Goal: Information Seeking & Learning: Learn about a topic

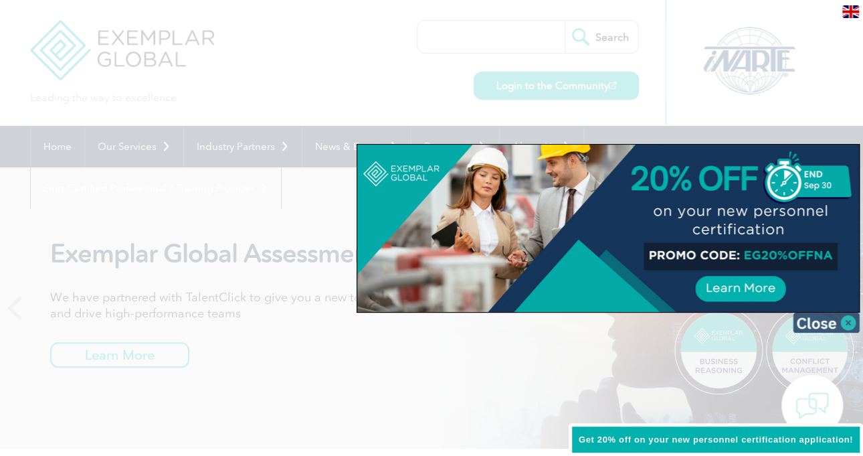
click at [819, 327] on img at bounding box center [826, 323] width 67 height 20
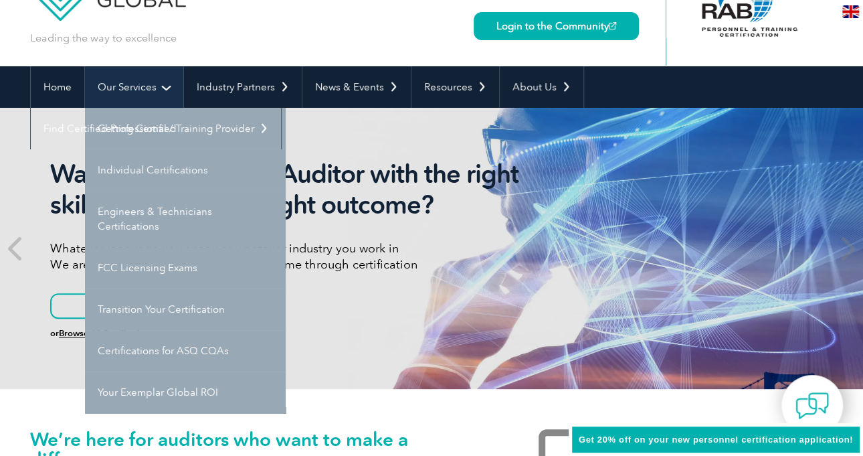
scroll to position [59, 0]
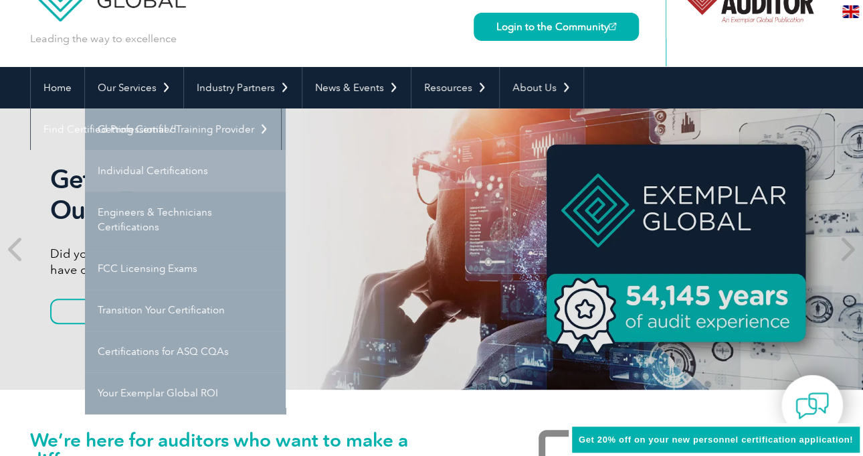
click at [161, 173] on link "Individual Certifications" at bounding box center [185, 170] width 201 height 41
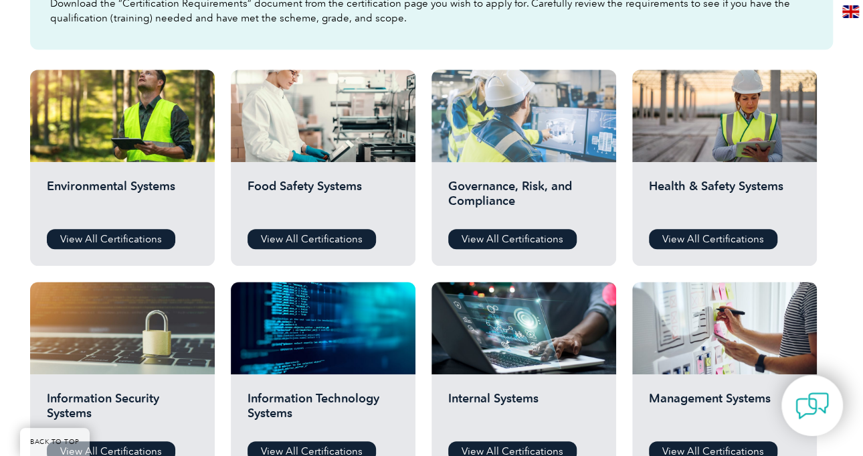
scroll to position [436, 0]
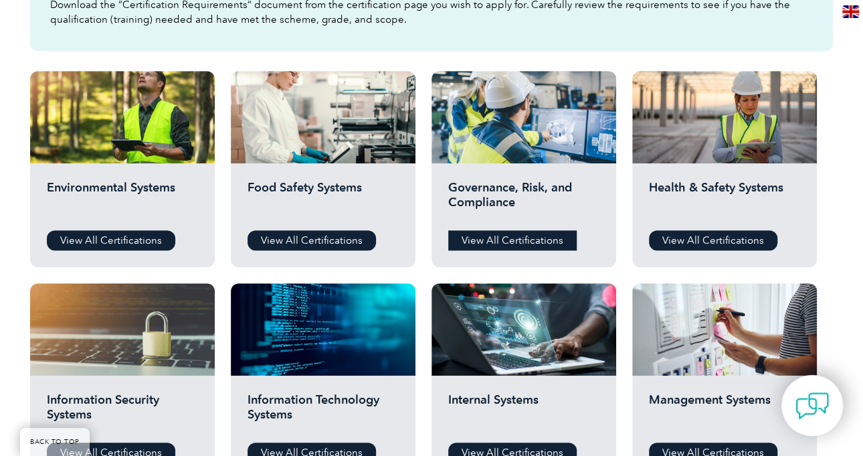
click at [504, 242] on link "View All Certifications" at bounding box center [512, 240] width 129 height 20
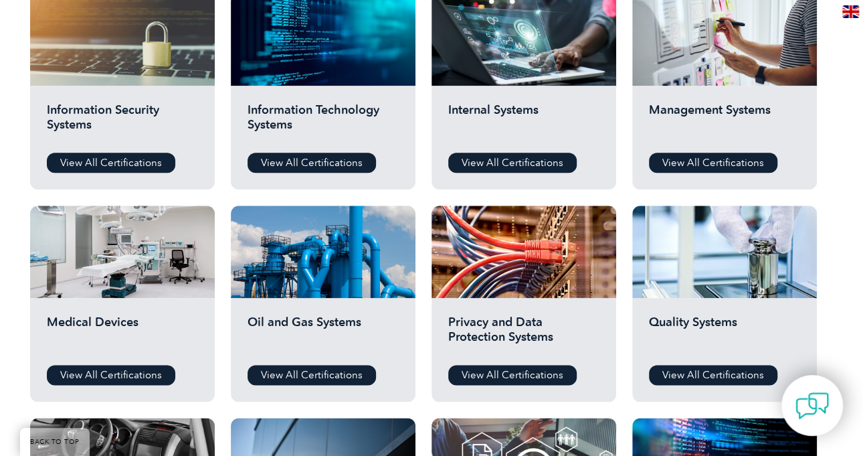
scroll to position [726, 0]
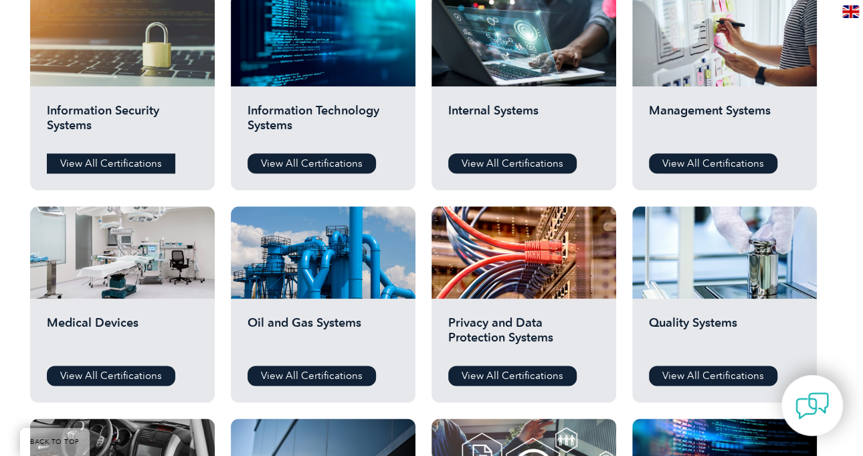
click at [135, 155] on link "View All Certifications" at bounding box center [111, 163] width 129 height 20
click at [328, 166] on link "View All Certifications" at bounding box center [312, 163] width 129 height 20
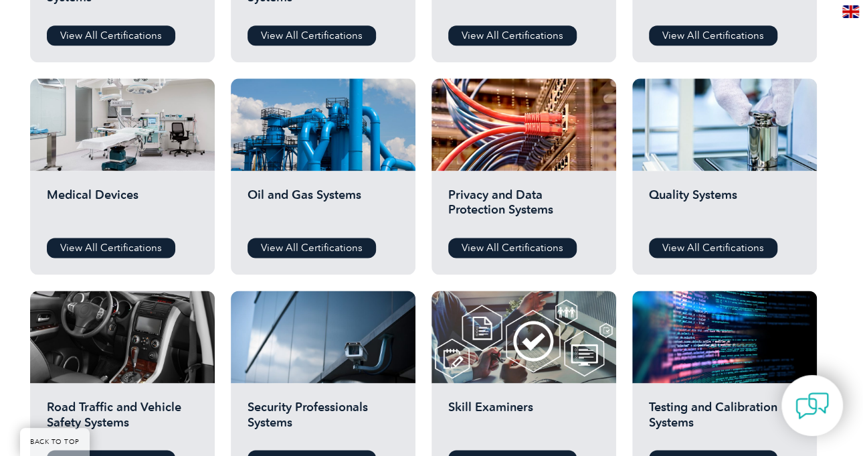
scroll to position [854, 0]
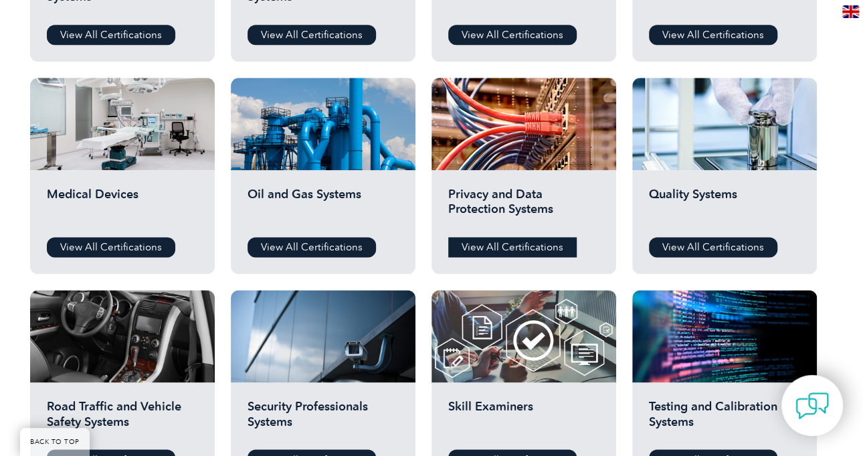
click at [488, 241] on link "View All Certifications" at bounding box center [512, 247] width 129 height 20
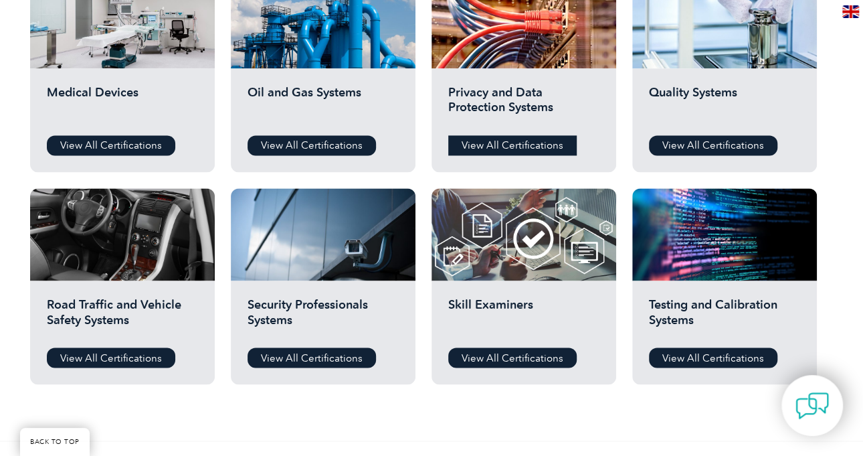
scroll to position [979, 0]
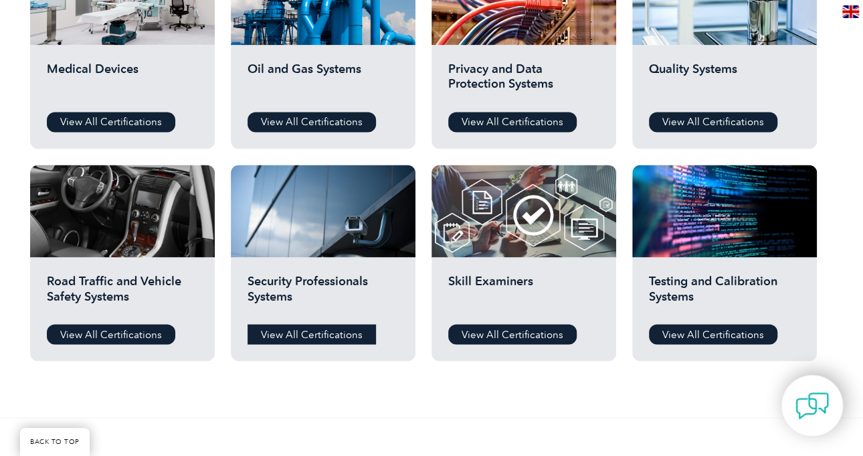
click at [324, 338] on link "View All Certifications" at bounding box center [312, 334] width 129 height 20
click at [507, 329] on link "View All Certifications" at bounding box center [512, 334] width 129 height 20
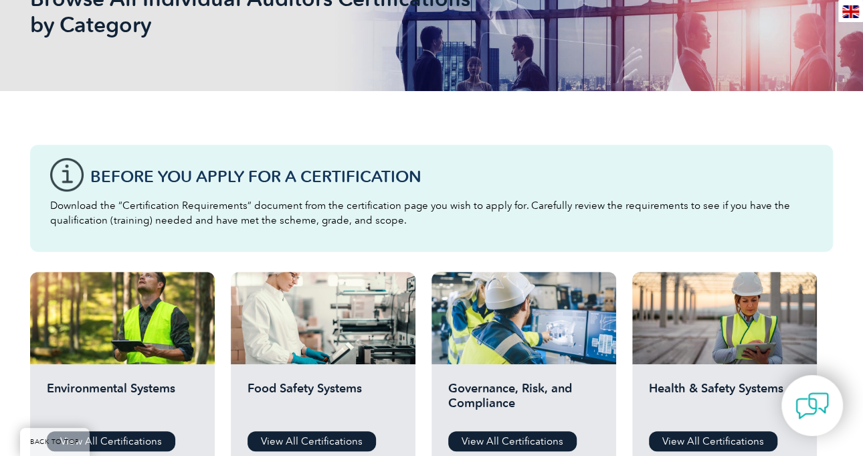
scroll to position [224, 0]
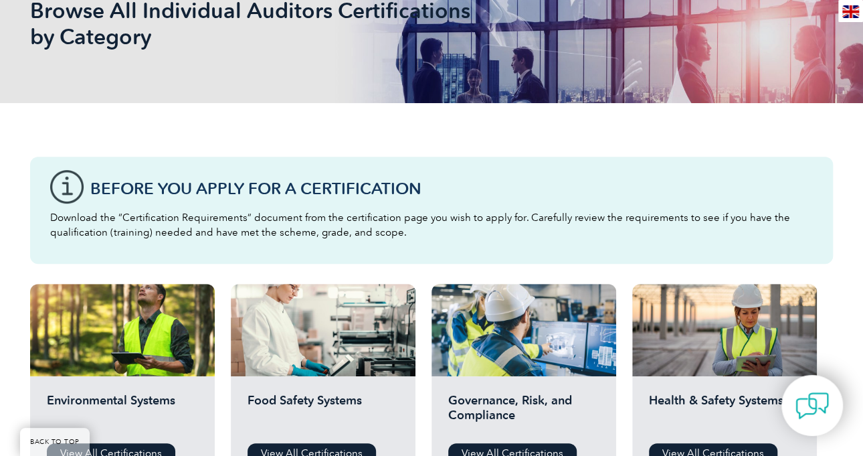
click at [451, 207] on div "Before You Apply For a Certification Download the “Certification Requirements” …" at bounding box center [431, 210] width 803 height 107
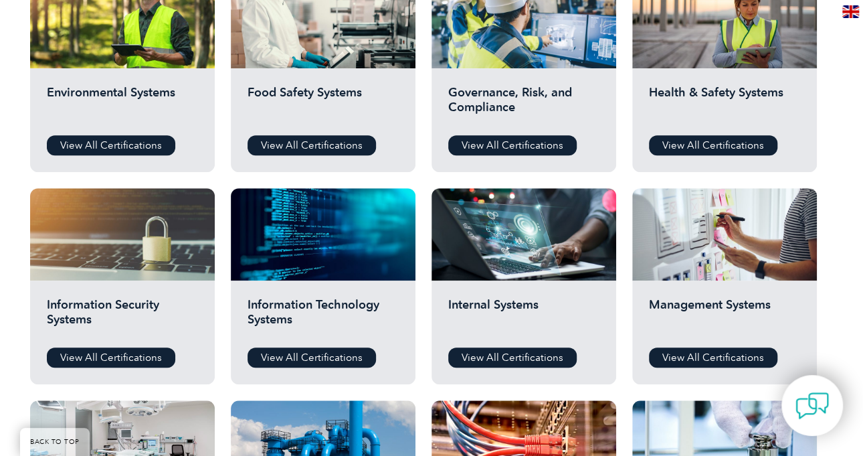
scroll to position [532, 0]
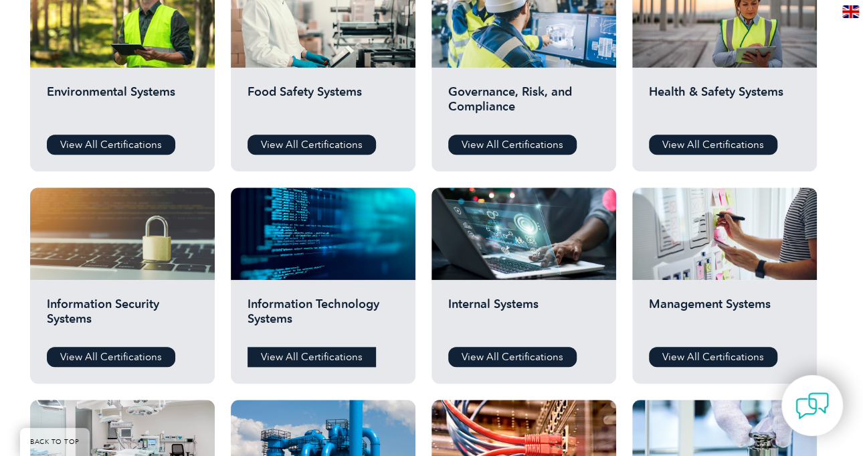
click at [301, 358] on link "View All Certifications" at bounding box center [312, 357] width 129 height 20
click at [521, 351] on link "View All Certifications" at bounding box center [512, 357] width 129 height 20
click at [733, 360] on link "View All Certifications" at bounding box center [713, 357] width 129 height 20
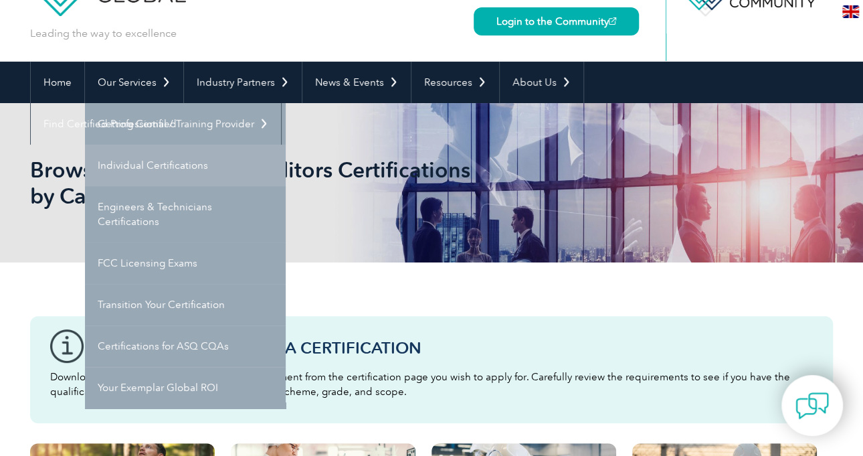
scroll to position [85, 0]
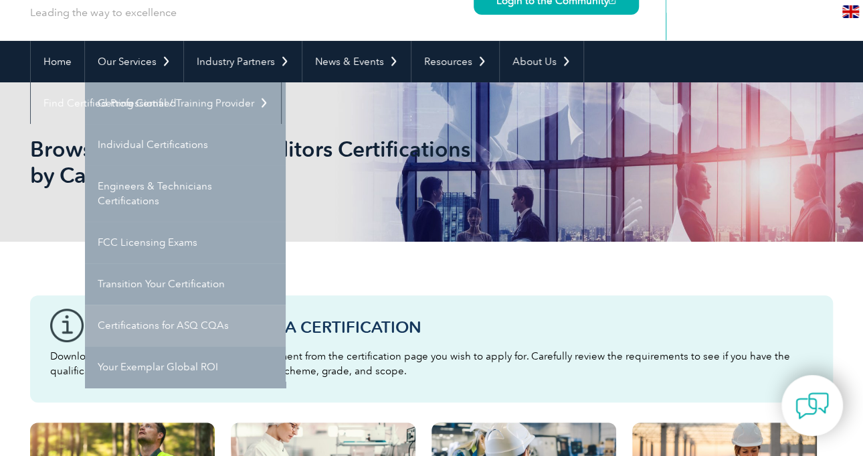
click at [199, 327] on link "Certifications for ASQ CQAs" at bounding box center [185, 325] width 201 height 41
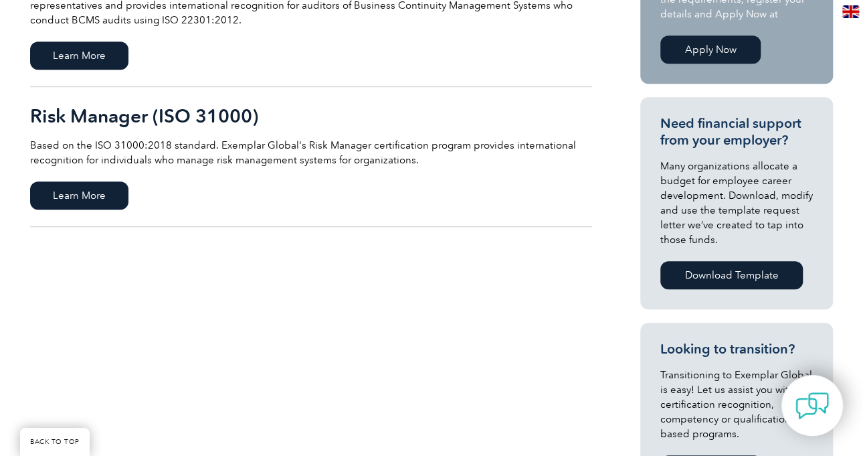
scroll to position [424, 0]
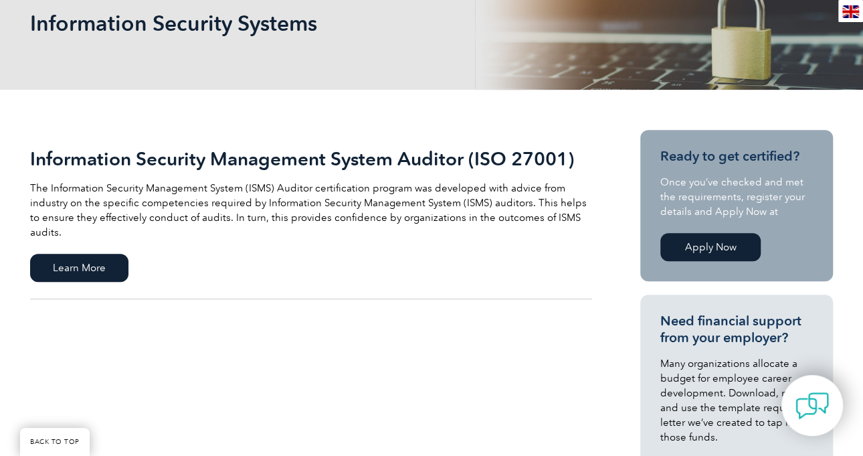
scroll to position [212, 0]
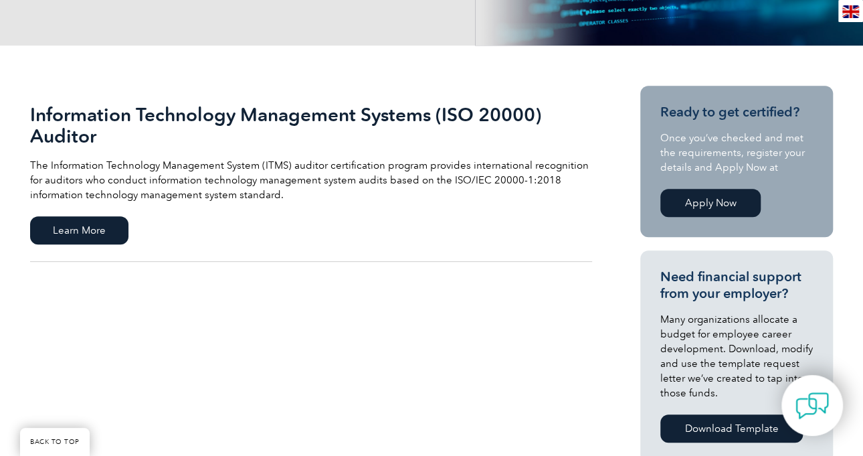
scroll to position [256, 0]
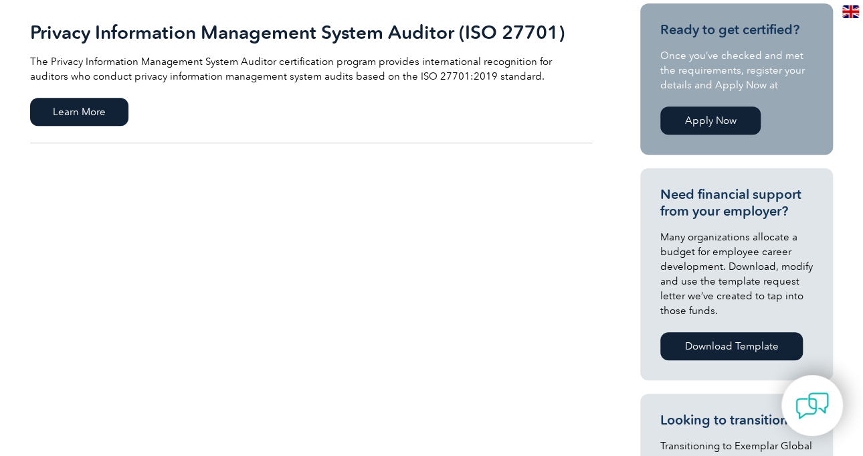
scroll to position [398, 0]
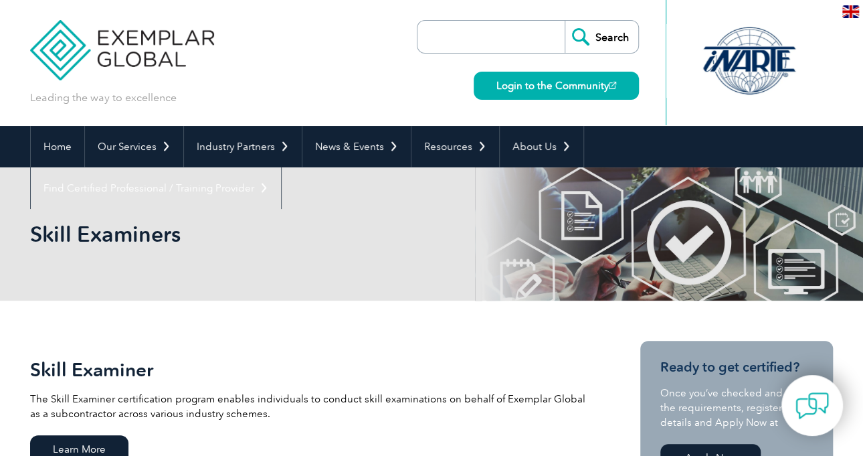
scroll to position [81, 0]
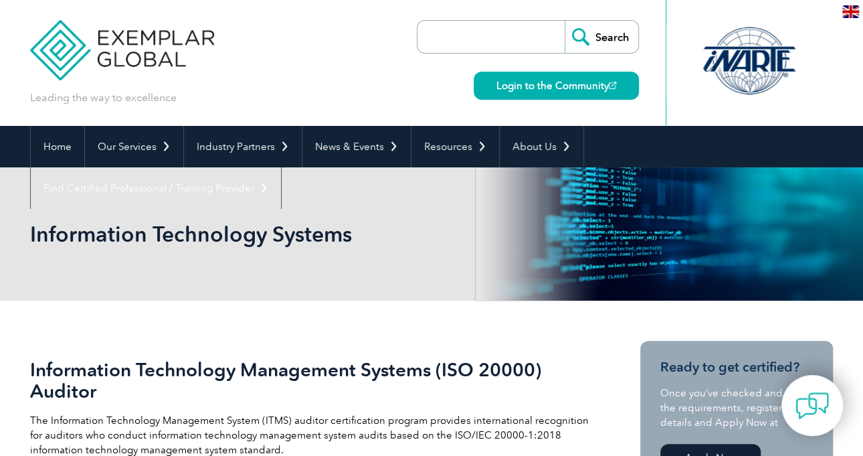
scroll to position [398, 0]
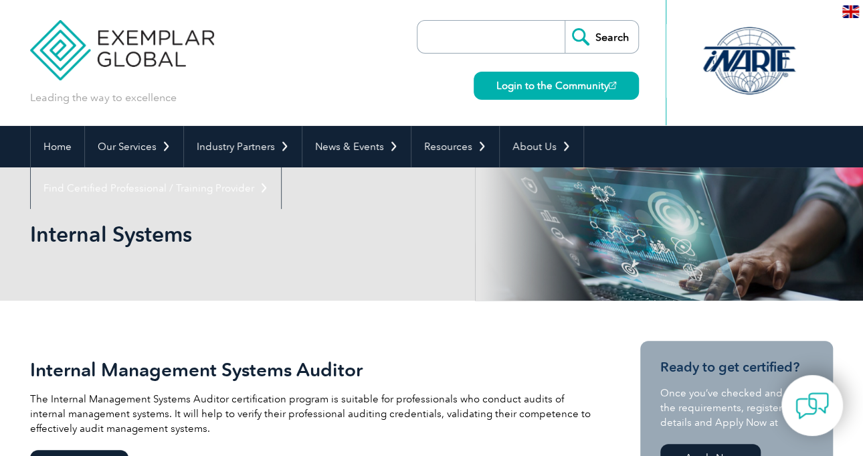
scroll to position [343, 0]
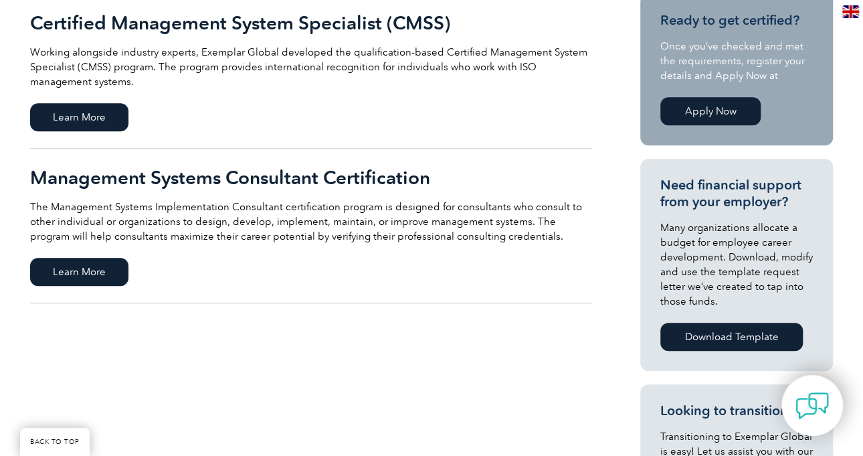
scroll to position [345, 0]
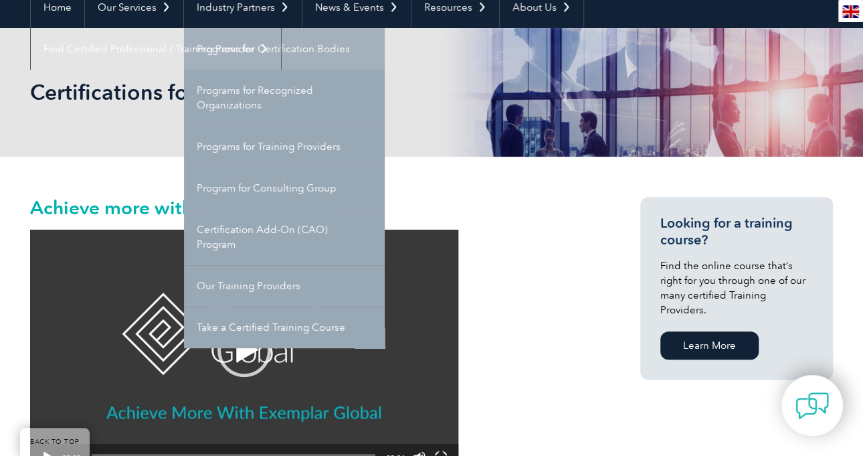
scroll to position [135, 0]
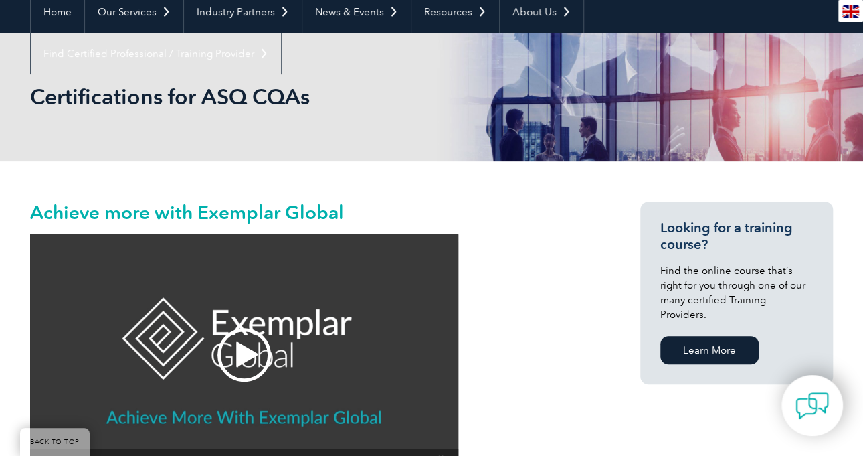
click at [272, 330] on div "Video Player" at bounding box center [244, 354] width 428 height 241
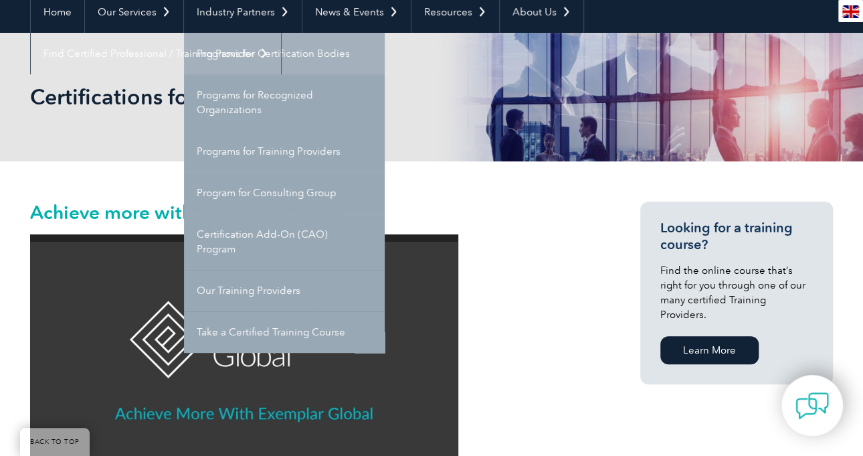
click at [290, 46] on link "Programs for Certification Bodies" at bounding box center [284, 53] width 201 height 41
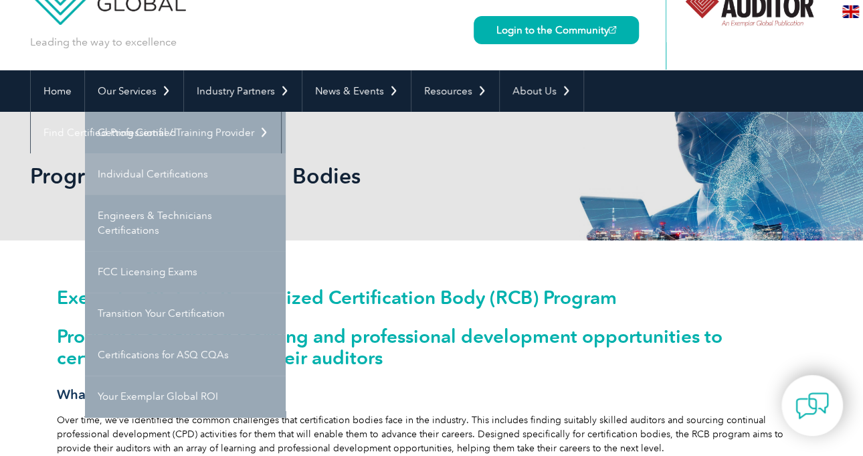
scroll to position [59, 0]
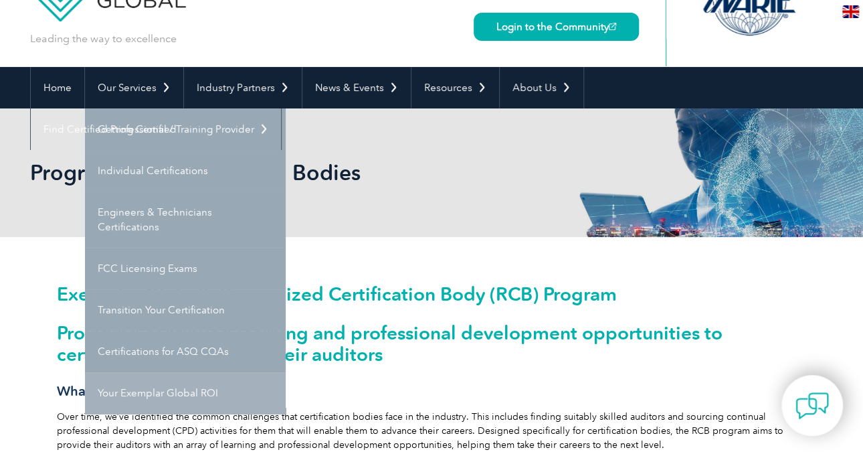
click at [187, 393] on link "Your Exemplar Global ROI" at bounding box center [185, 392] width 201 height 41
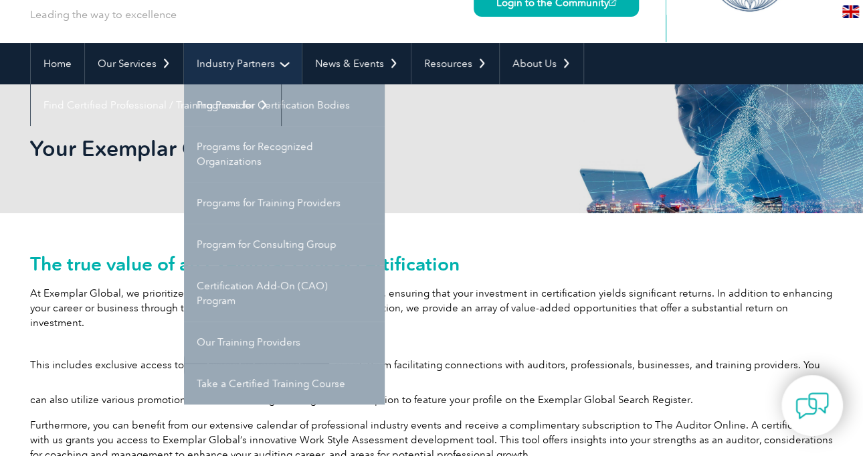
scroll to position [87, 0]
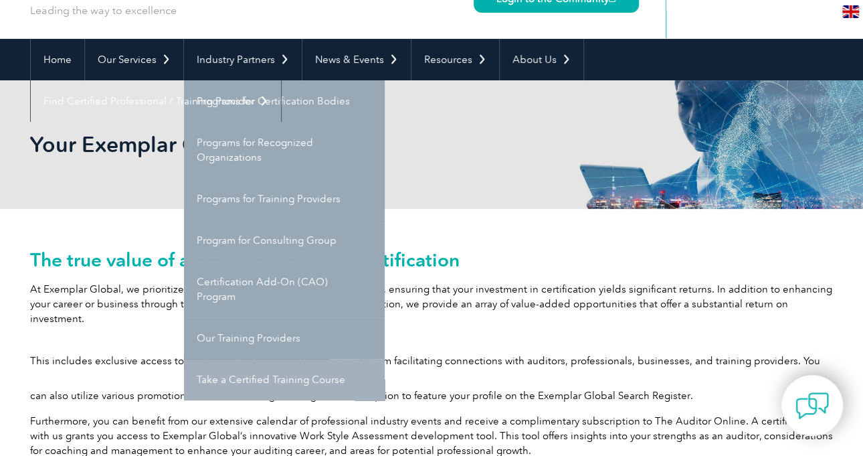
click at [244, 380] on link "Take a Certified Training Course" at bounding box center [284, 379] width 201 height 41
